Goal: Find specific page/section: Find specific page/section

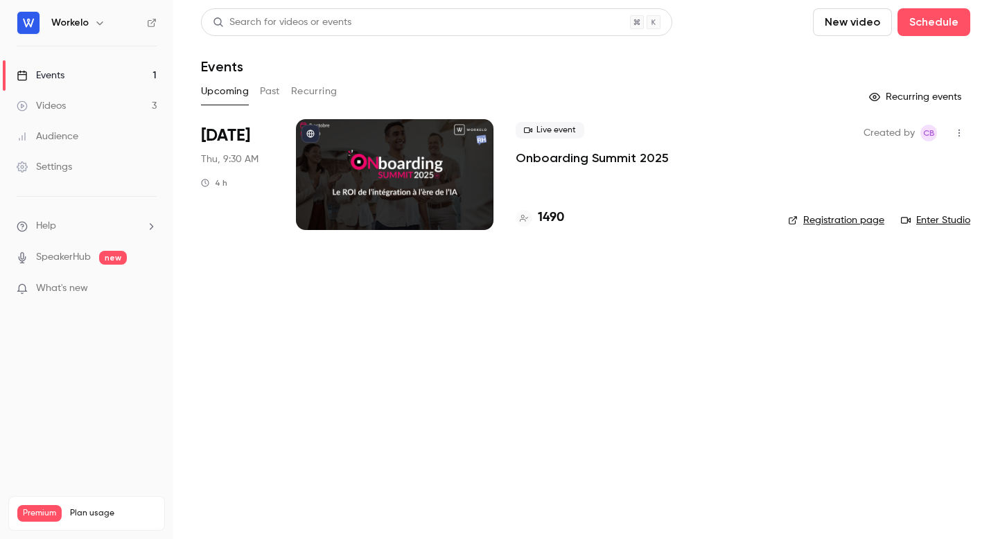
click at [419, 162] on div at bounding box center [395, 174] width 198 height 111
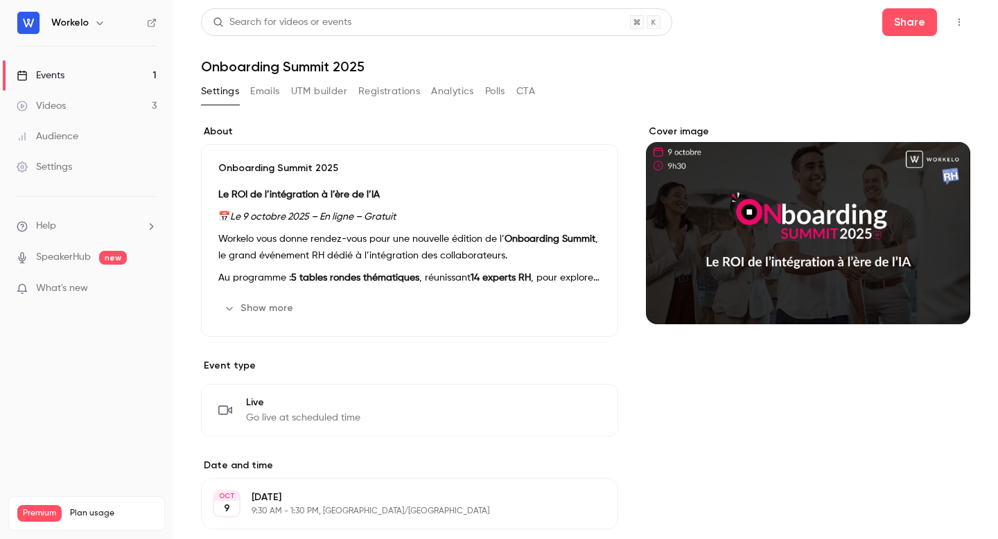
click at [962, 24] on icon "button" at bounding box center [959, 22] width 11 height 10
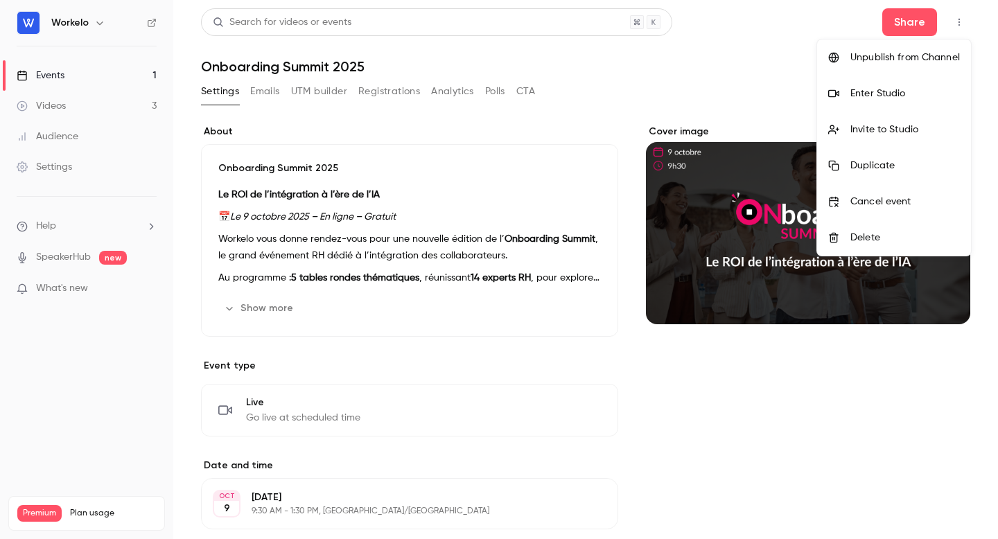
click at [899, 91] on div "Enter Studio" at bounding box center [905, 94] width 110 height 14
